Goal: Find specific page/section: Find specific page/section

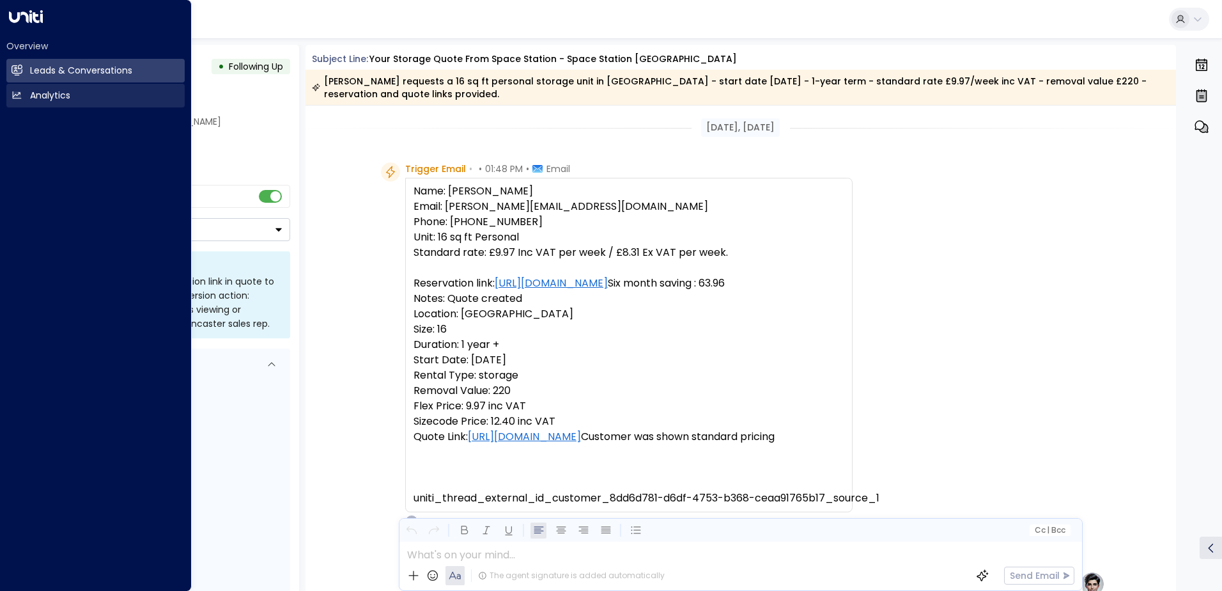
scroll to position [211, 0]
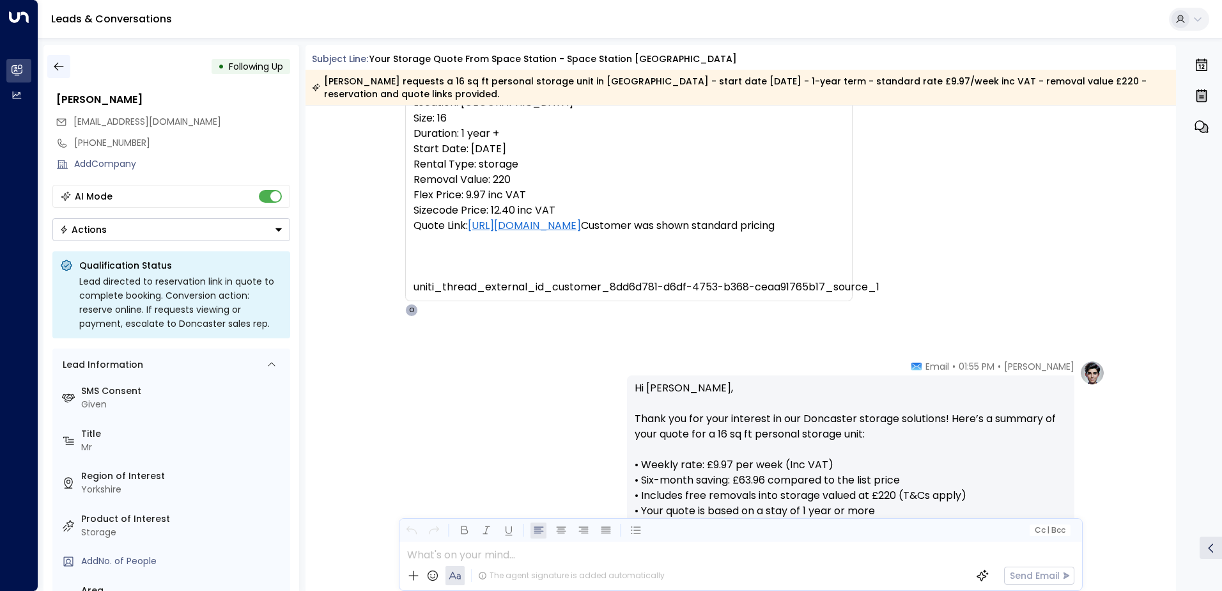
click at [61, 66] on icon "button" at bounding box center [59, 67] width 10 height 8
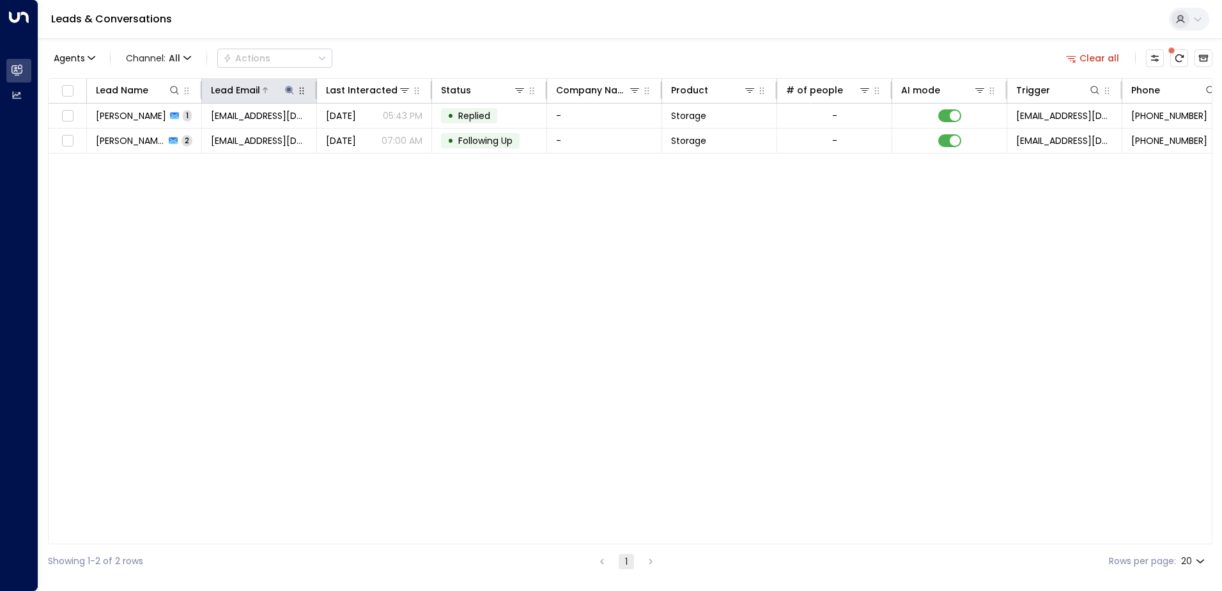
click at [287, 88] on icon at bounding box center [289, 90] width 10 height 10
click at [371, 138] on icon "button" at bounding box center [370, 136] width 8 height 8
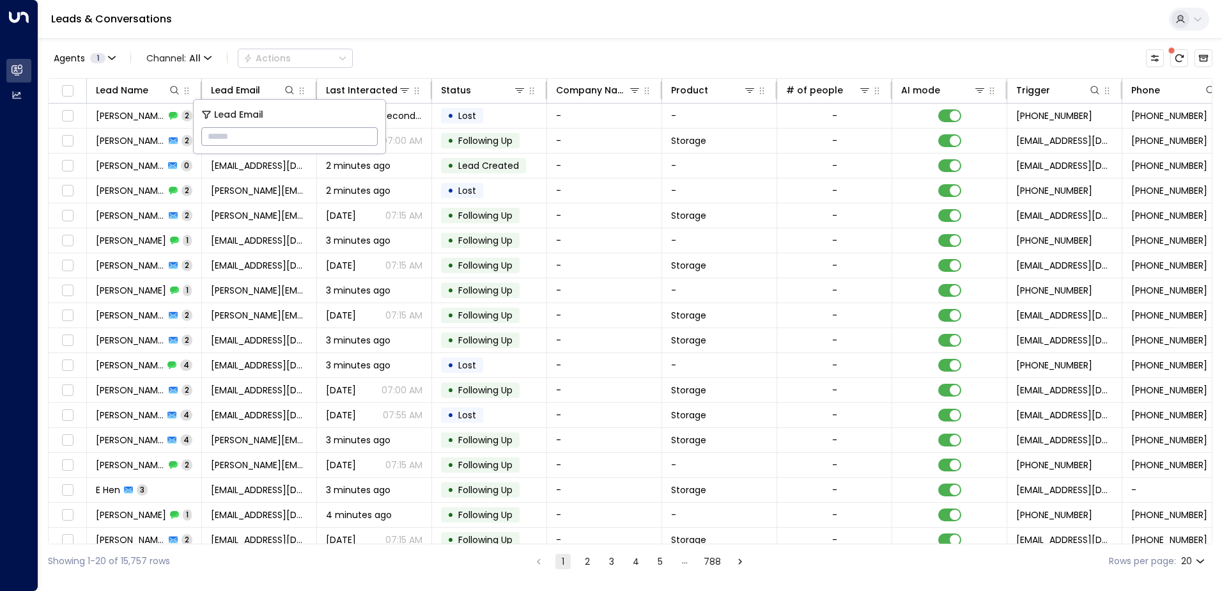
click at [336, 27] on div "Leads & Conversations" at bounding box center [630, 19] width 1184 height 39
click at [289, 88] on icon at bounding box center [289, 90] width 10 height 10
click at [290, 88] on icon at bounding box center [289, 90] width 10 height 10
click at [280, 137] on input "text" at bounding box center [289, 137] width 176 height 24
drag, startPoint x: 327, startPoint y: 130, endPoint x: 374, endPoint y: 15, distance: 124.4
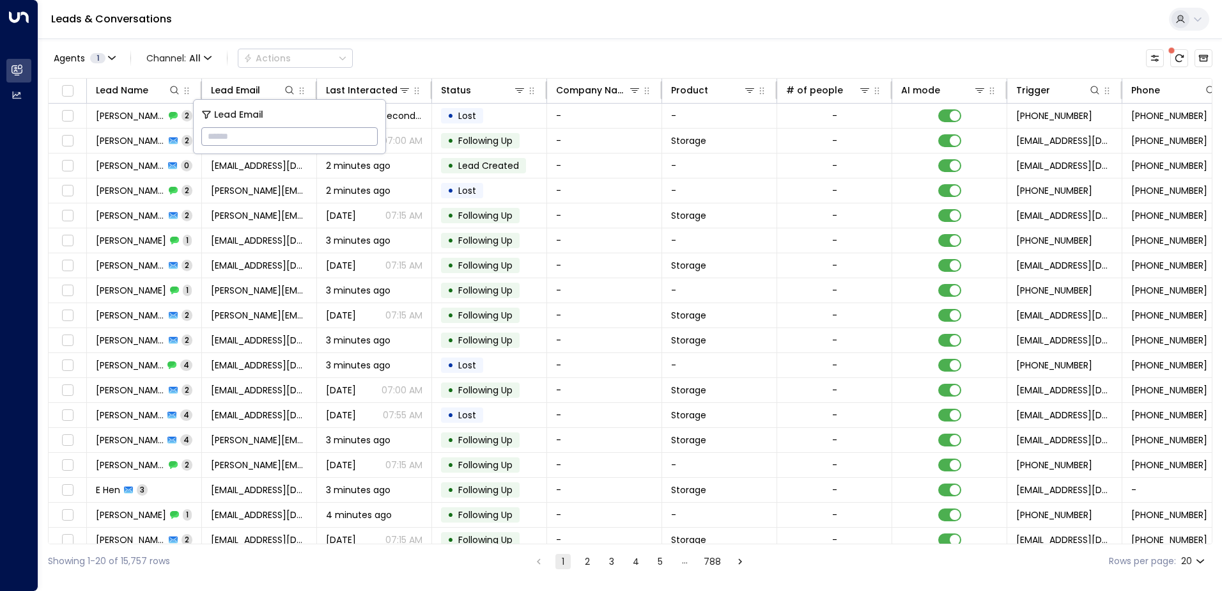
click at [374, 15] on div "Leads & Conversations" at bounding box center [630, 19] width 1184 height 39
click at [288, 87] on icon at bounding box center [289, 90] width 10 height 10
click at [288, 88] on icon at bounding box center [289, 90] width 10 height 10
click at [171, 89] on icon at bounding box center [174, 90] width 10 height 10
click at [160, 138] on input "text" at bounding box center [174, 137] width 176 height 24
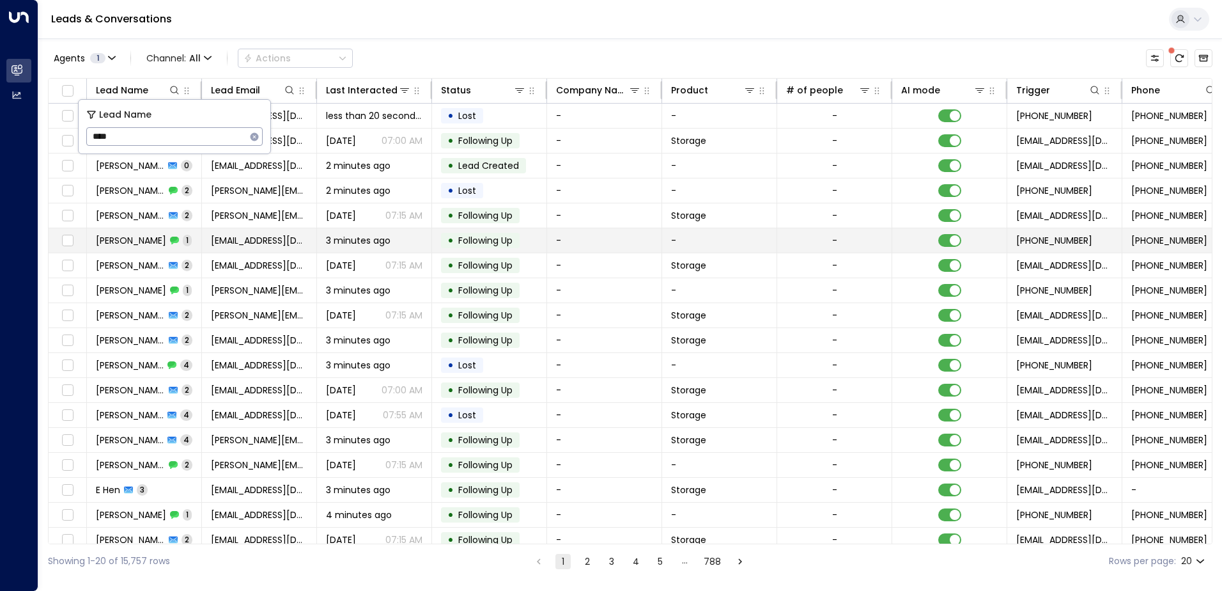
type input "*****"
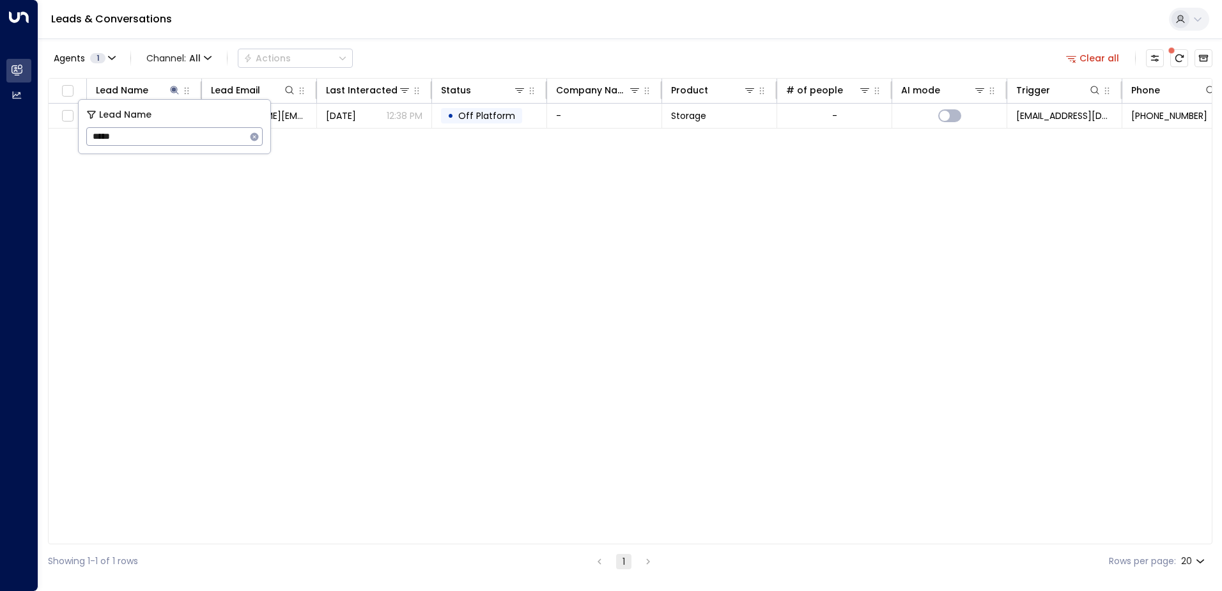
click at [332, 27] on div "Leads & Conversations" at bounding box center [630, 19] width 1184 height 39
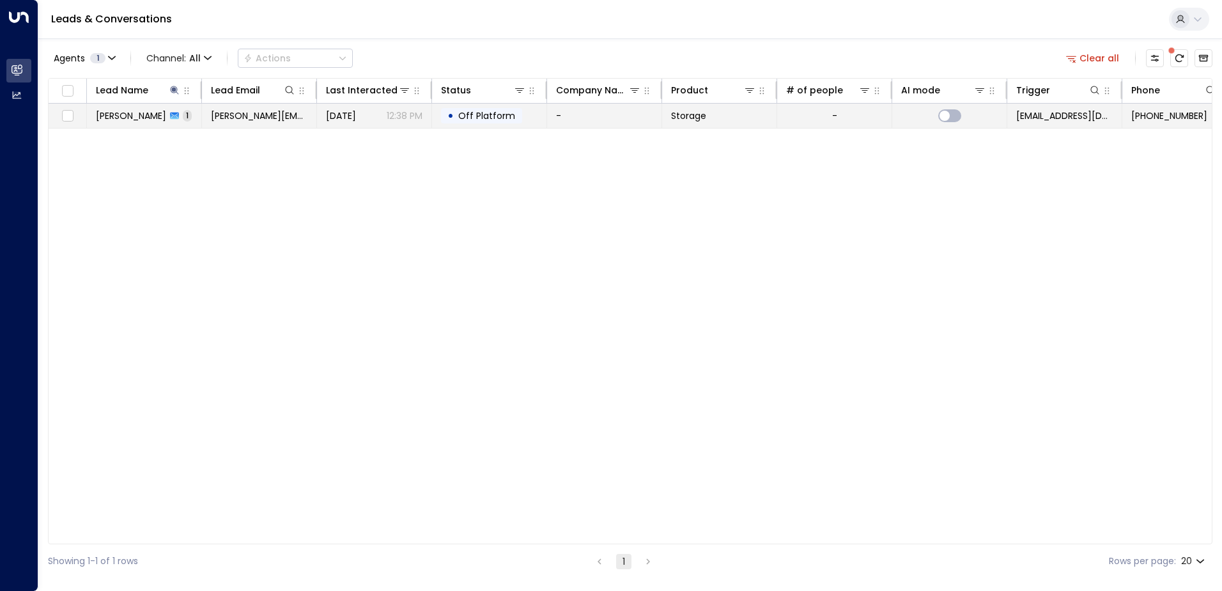
click at [123, 115] on span "[PERSON_NAME]" at bounding box center [131, 115] width 70 height 13
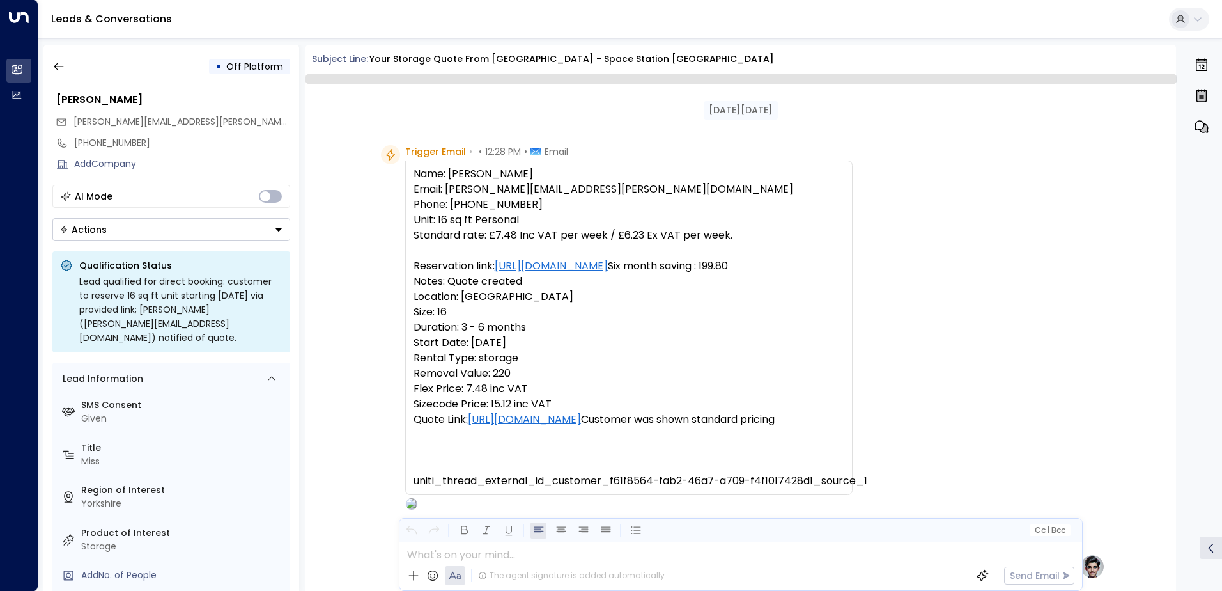
scroll to position [482, 0]
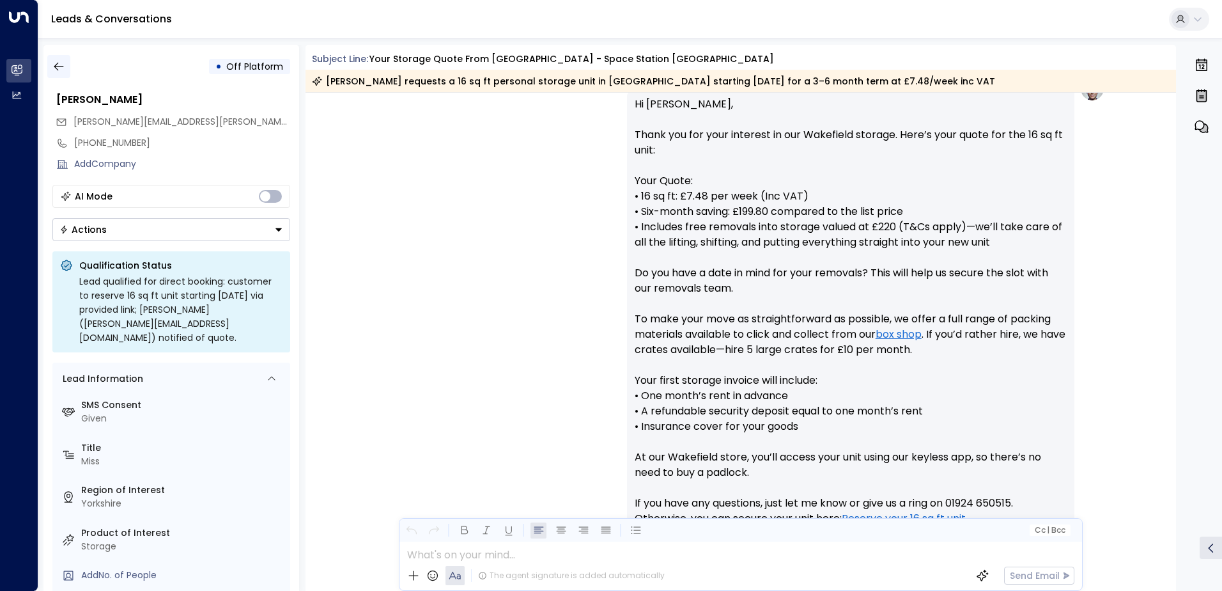
click at [61, 66] on icon "button" at bounding box center [58, 66] width 13 height 13
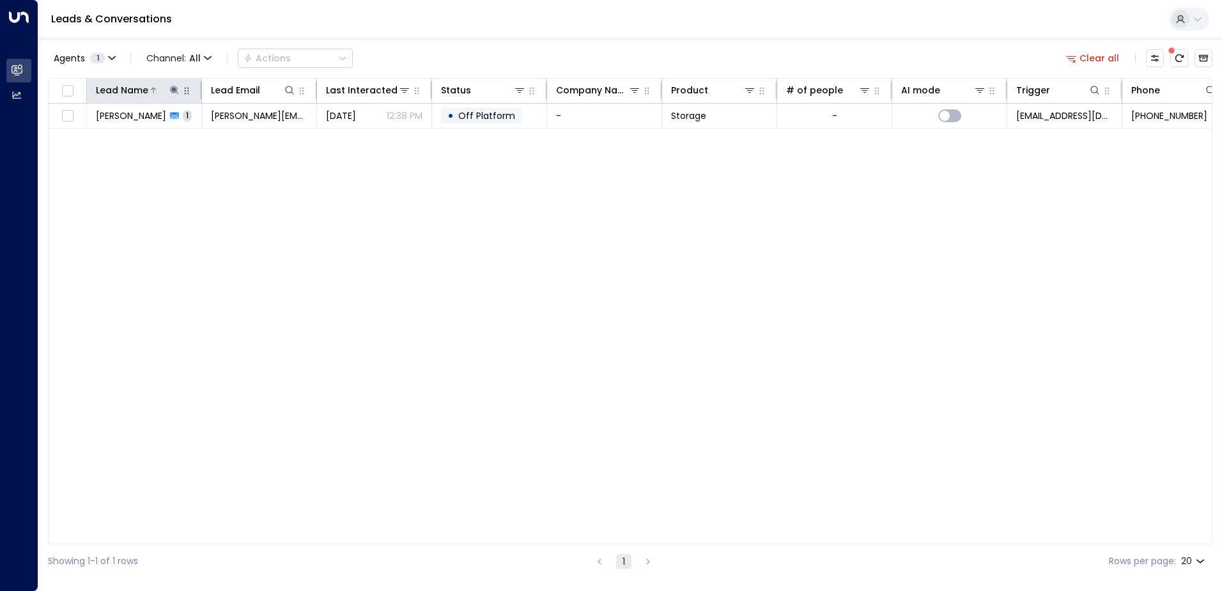
click at [175, 94] on icon at bounding box center [174, 90] width 10 height 10
click at [254, 138] on icon "button" at bounding box center [255, 136] width 8 height 8
click at [291, 89] on icon at bounding box center [289, 90] width 10 height 10
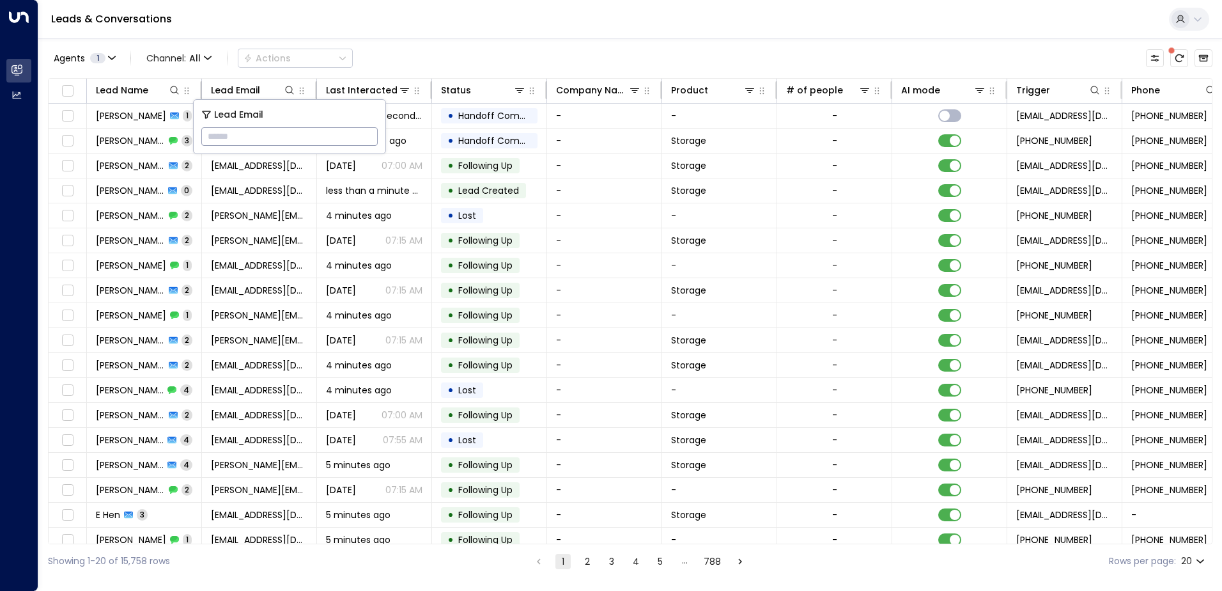
click at [274, 133] on input "text" at bounding box center [289, 137] width 176 height 24
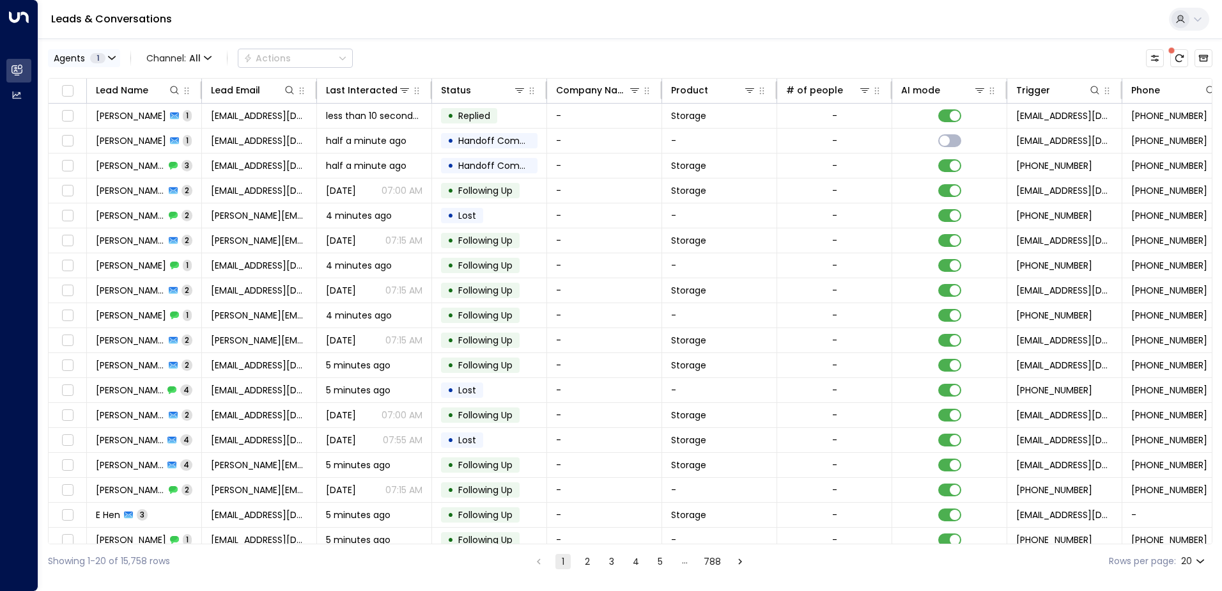
click at [111, 57] on icon "button" at bounding box center [112, 58] width 8 height 8
click at [111, 57] on div at bounding box center [611, 295] width 1222 height 591
click at [284, 88] on button at bounding box center [289, 90] width 13 height 13
click at [288, 89] on icon at bounding box center [289, 90] width 10 height 10
click at [1158, 63] on icon "Customize" at bounding box center [1155, 58] width 10 height 10
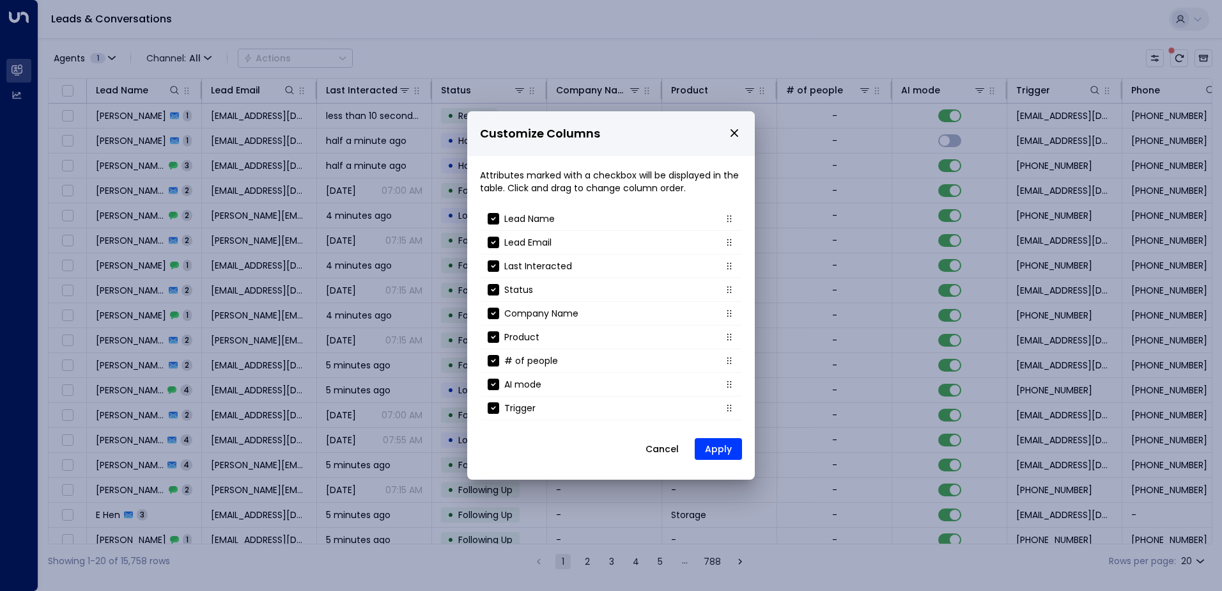
click at [670, 451] on button "Cancel" at bounding box center [662, 448] width 55 height 23
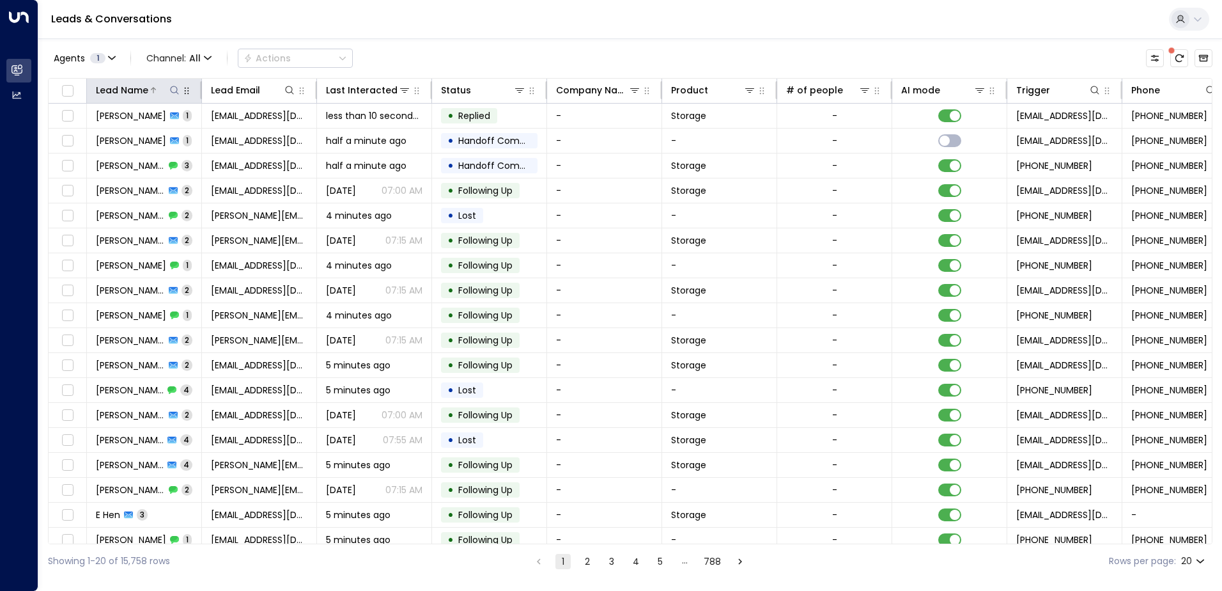
click at [176, 91] on icon at bounding box center [174, 90] width 10 height 10
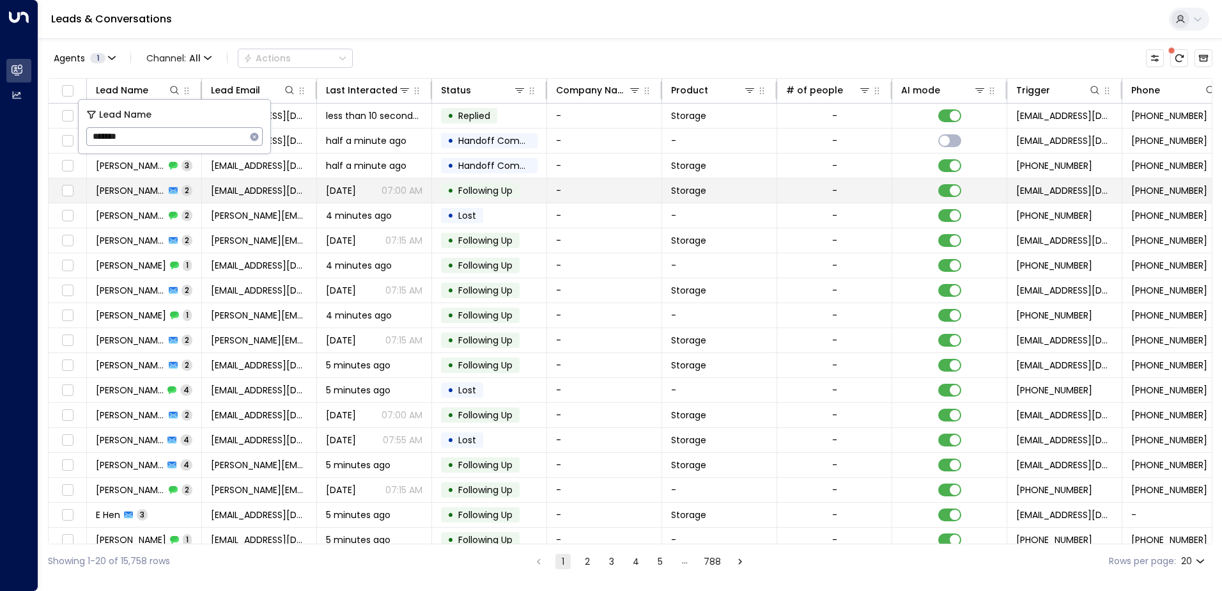
type input "********"
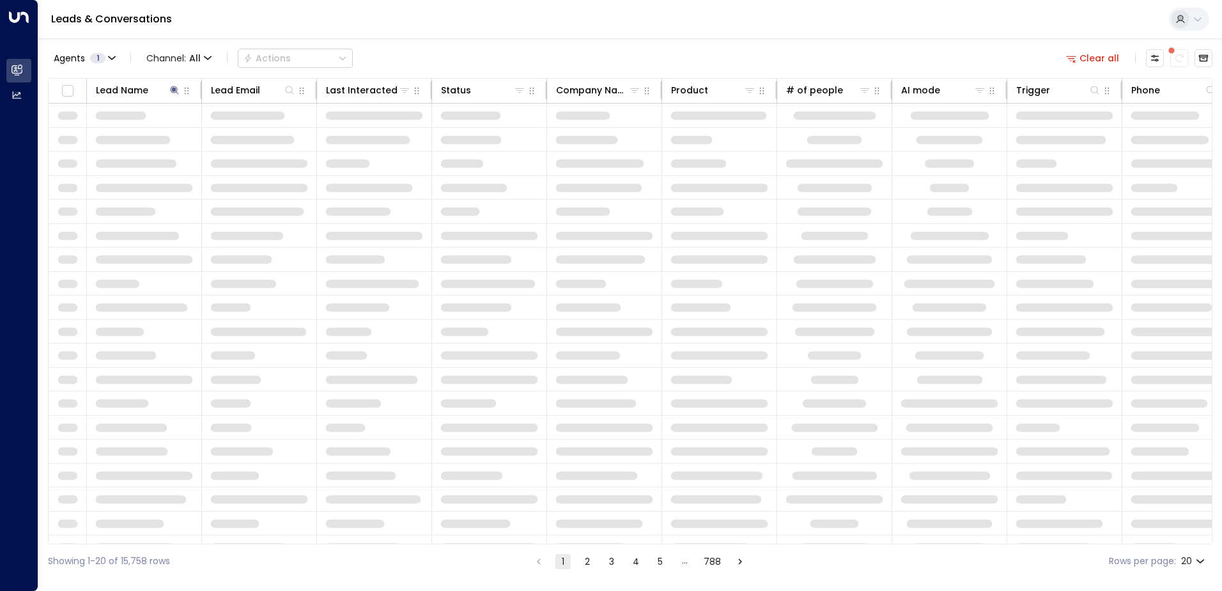
click at [398, 36] on div "Leads & Conversations" at bounding box center [630, 19] width 1184 height 39
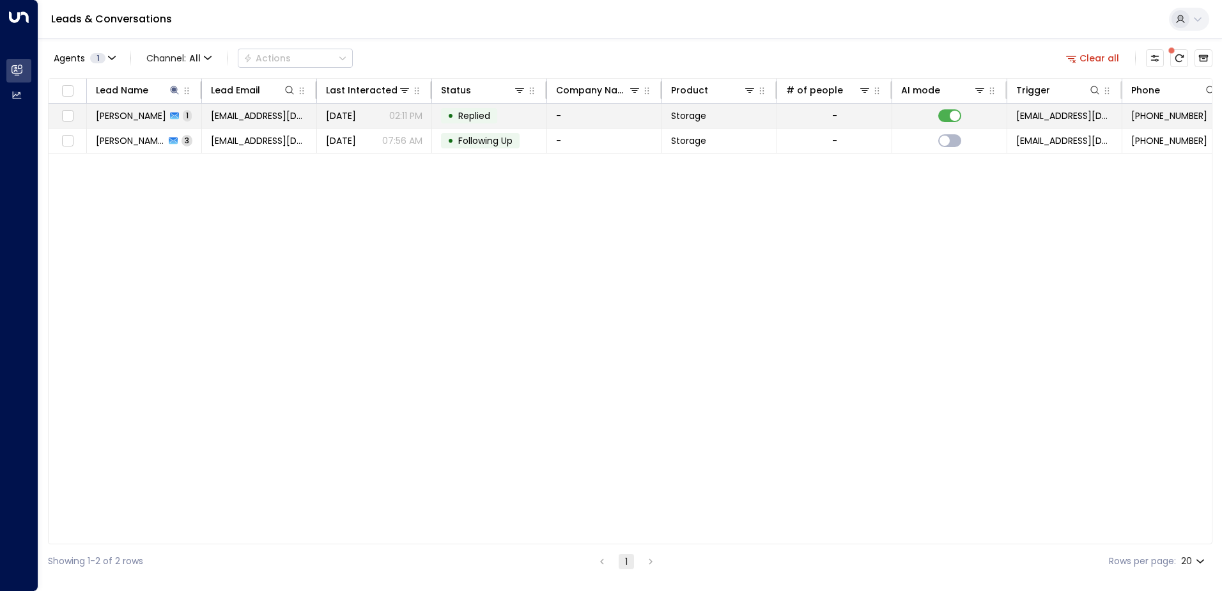
click at [117, 116] on span "[PERSON_NAME]" at bounding box center [131, 115] width 70 height 13
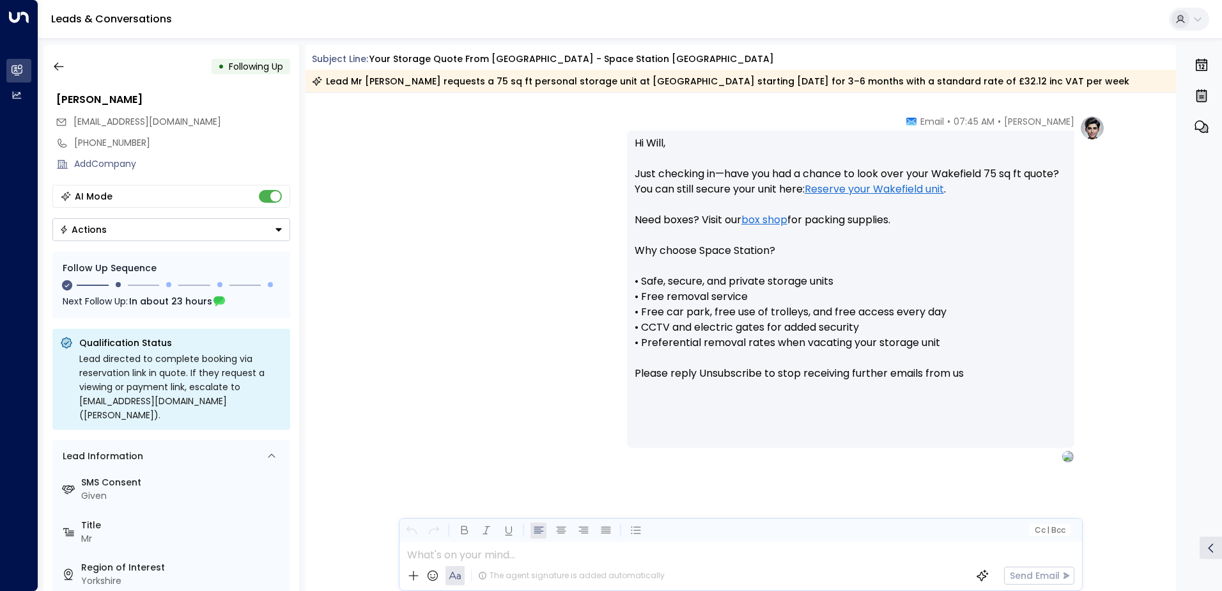
scroll to position [1121, 0]
click at [64, 66] on icon "button" at bounding box center [58, 66] width 13 height 13
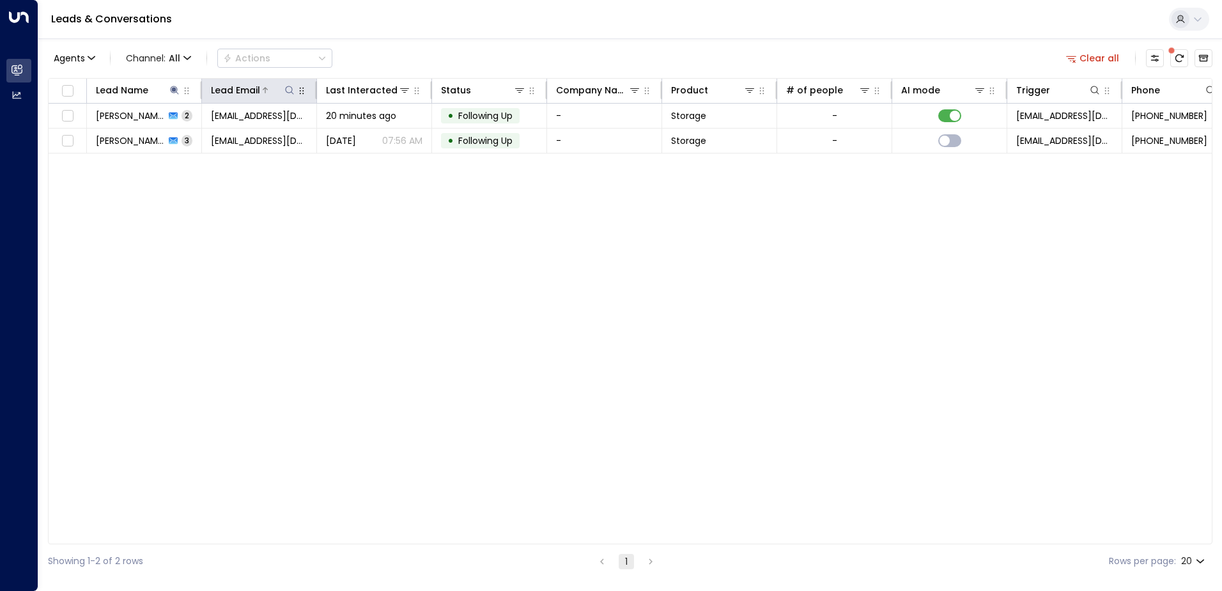
click at [286, 88] on icon at bounding box center [289, 90] width 8 height 8
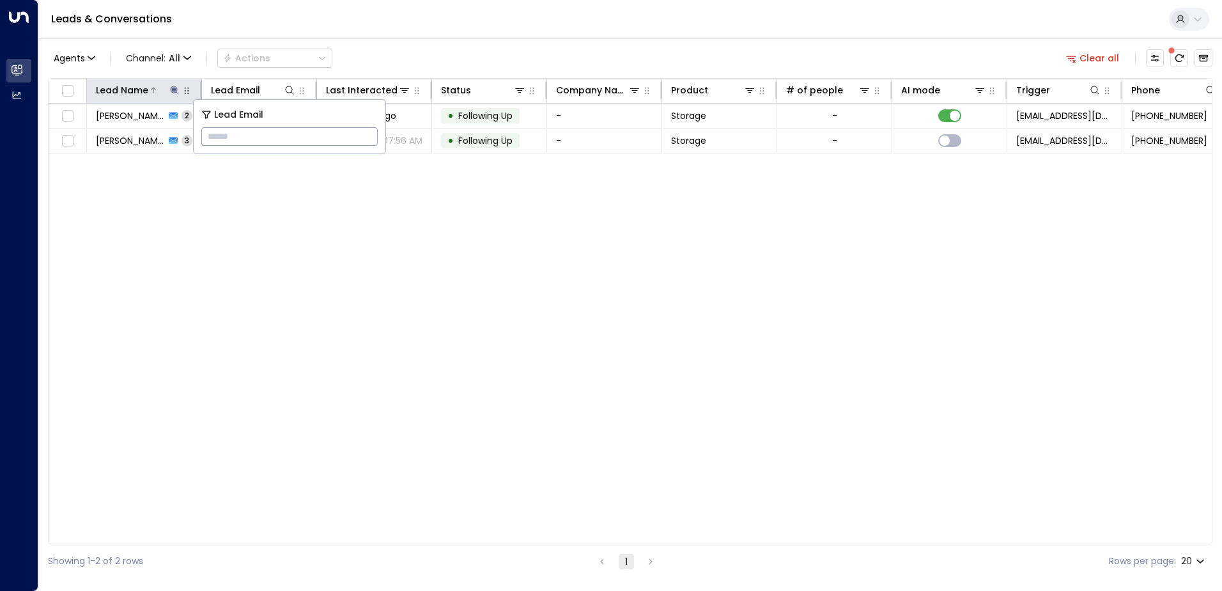
click at [174, 90] on icon at bounding box center [174, 90] width 8 height 8
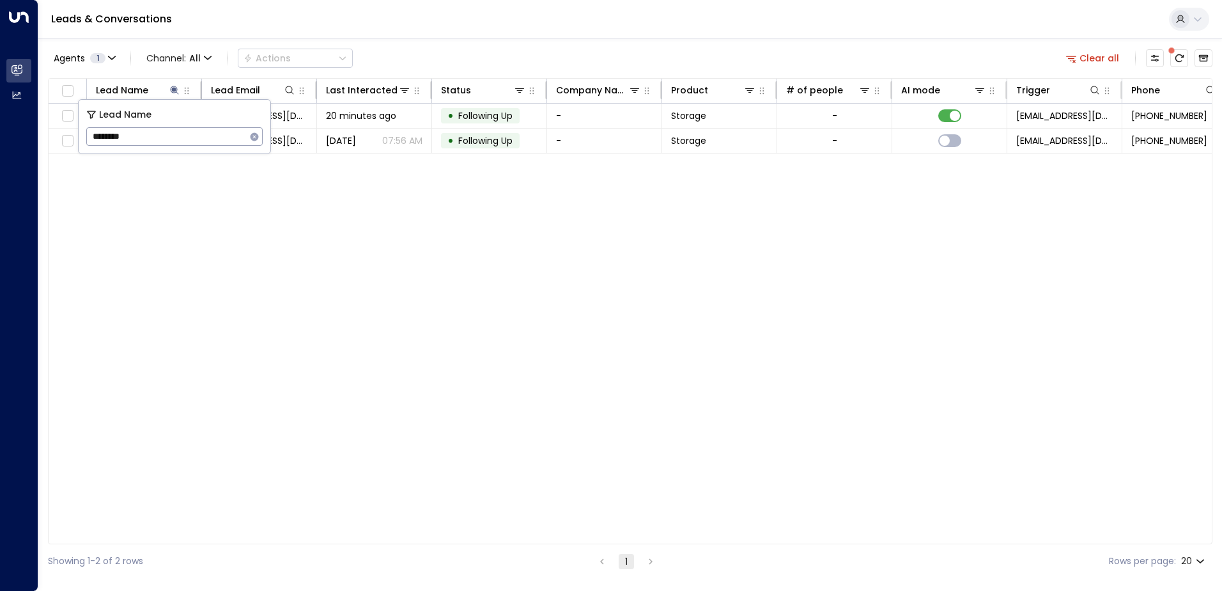
click at [256, 137] on icon "button" at bounding box center [255, 136] width 8 height 8
click at [287, 89] on icon at bounding box center [289, 90] width 10 height 10
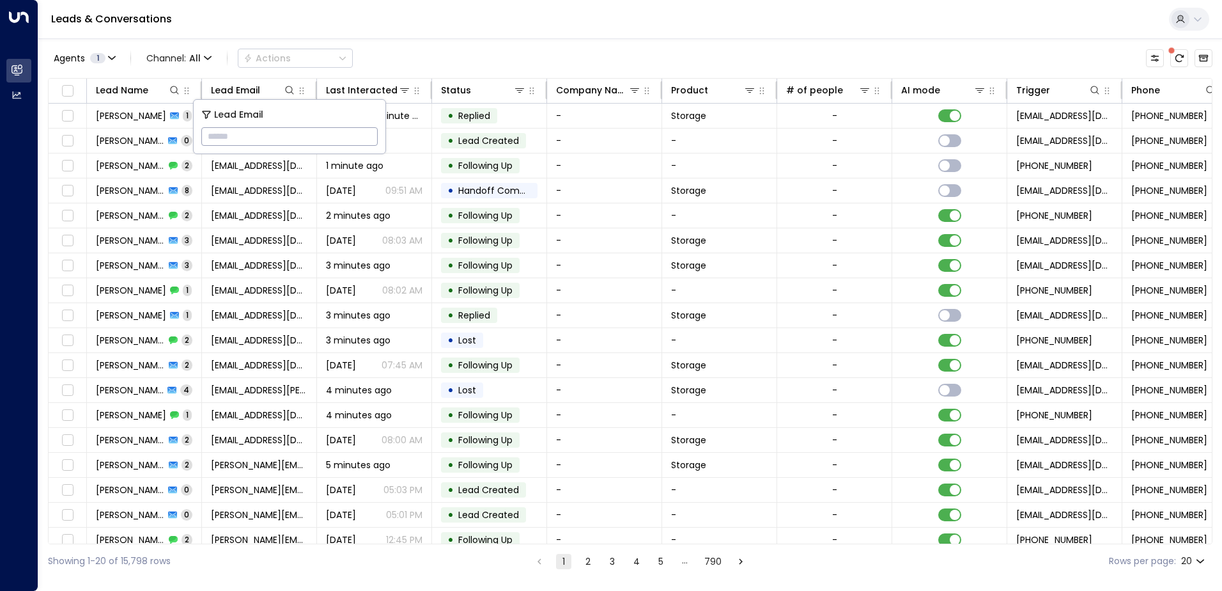
click at [322, 24] on div "Leads & Conversations" at bounding box center [630, 19] width 1184 height 39
